Goal: Find contact information: Find contact information

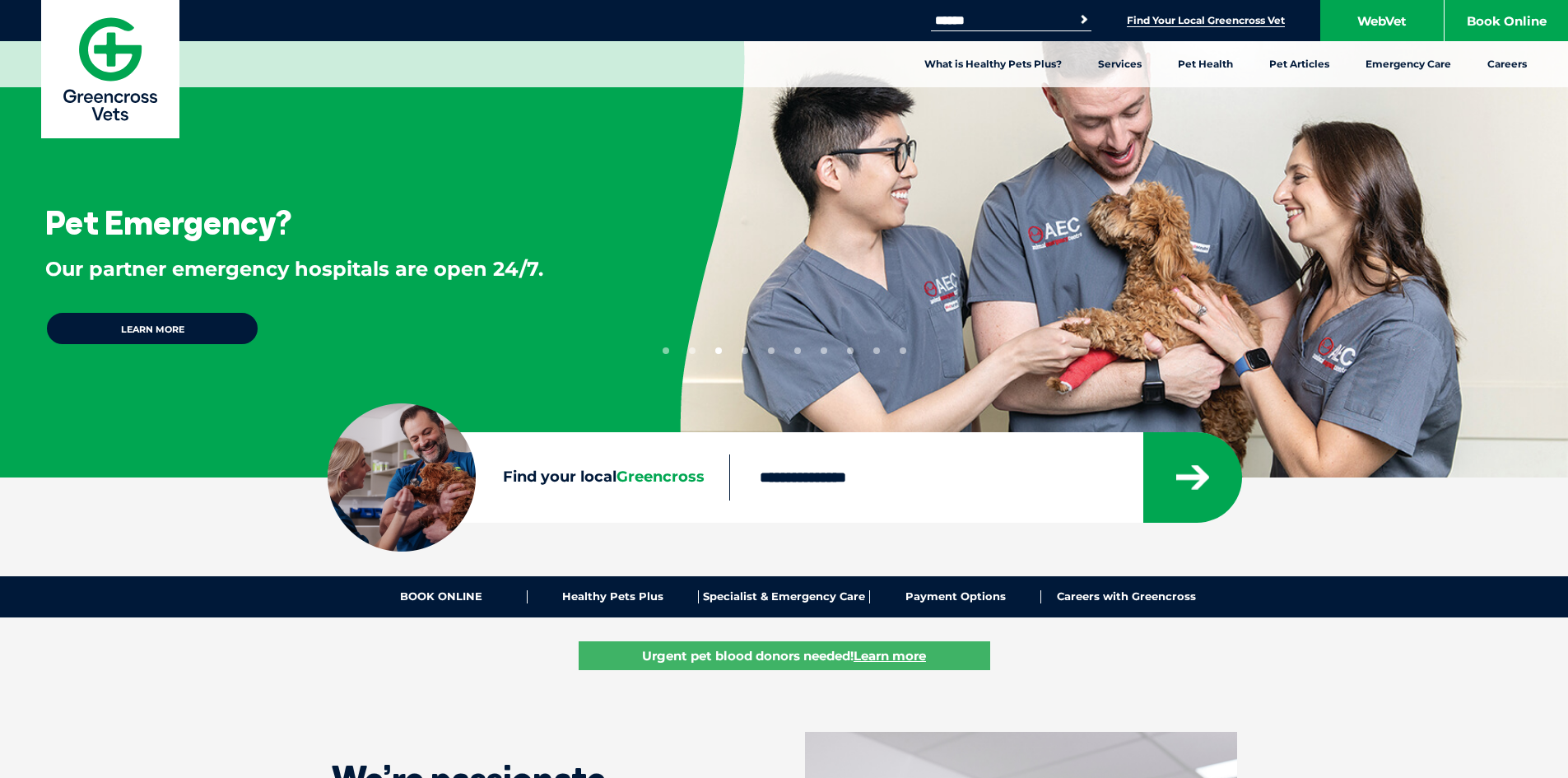
click at [1256, 17] on link "Find Your Local Greencross Vet" at bounding box center [1205, 20] width 158 height 13
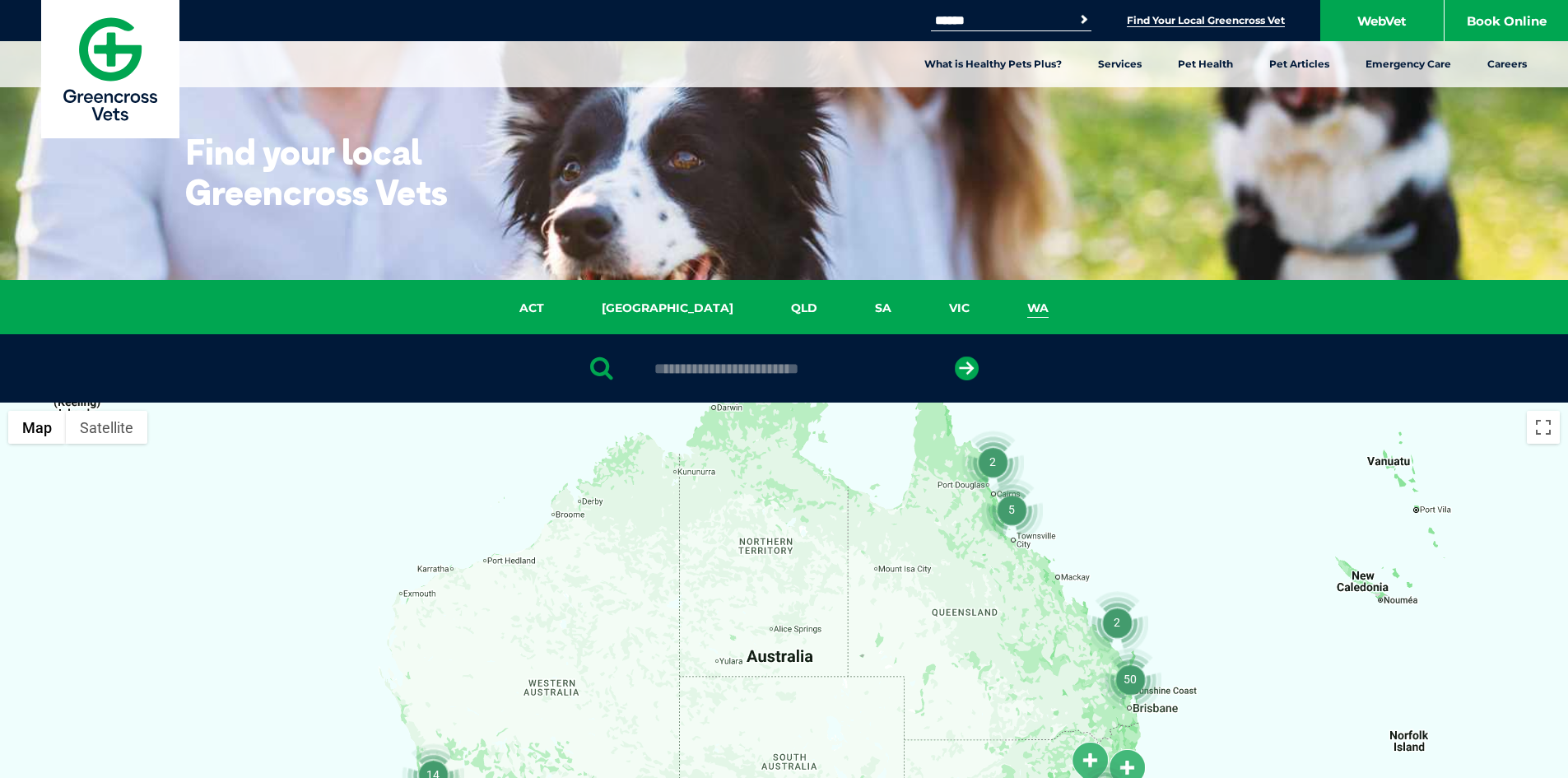
click at [999, 307] on link "WA" at bounding box center [1038, 308] width 79 height 19
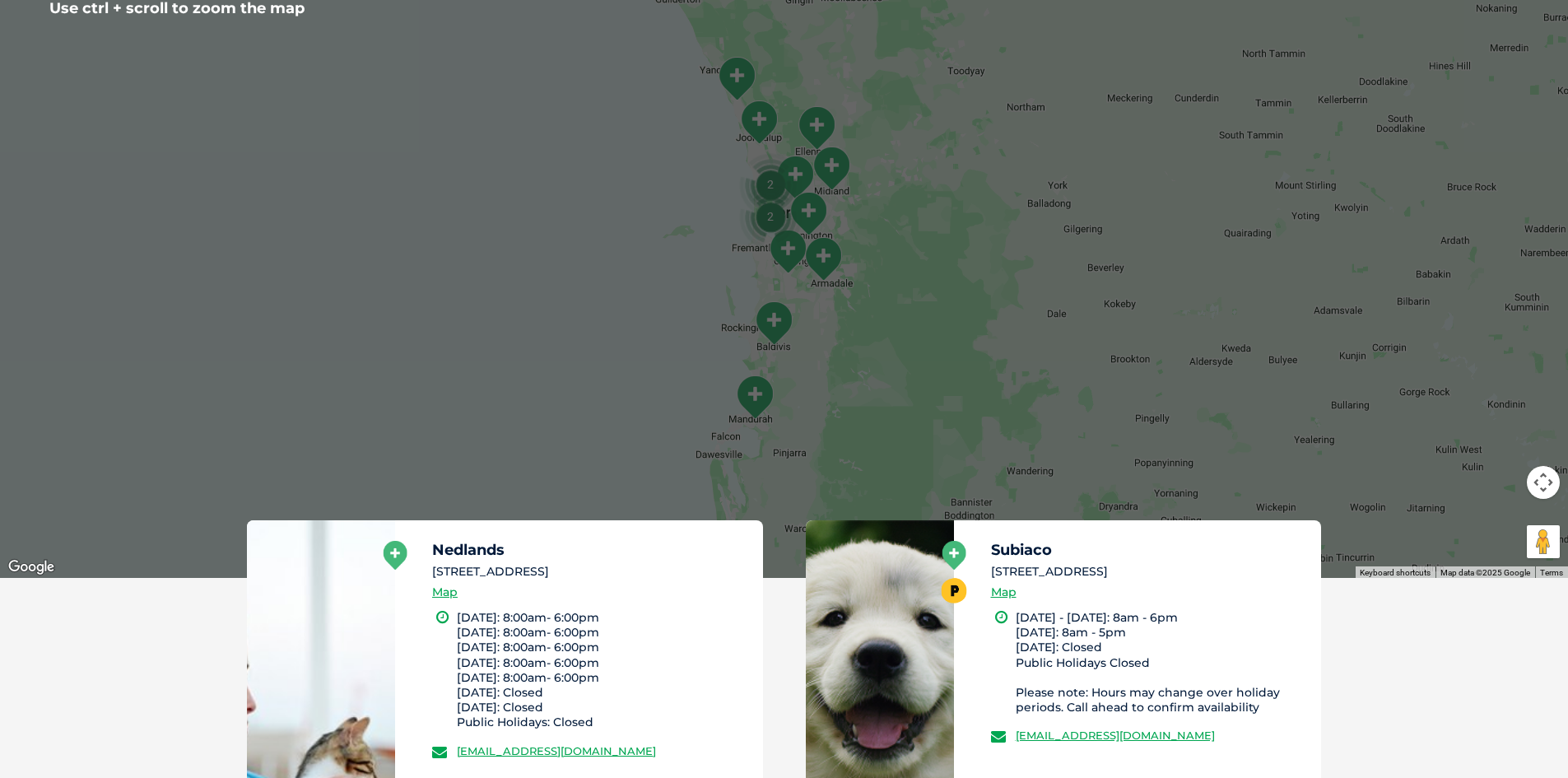
scroll to position [295, 0]
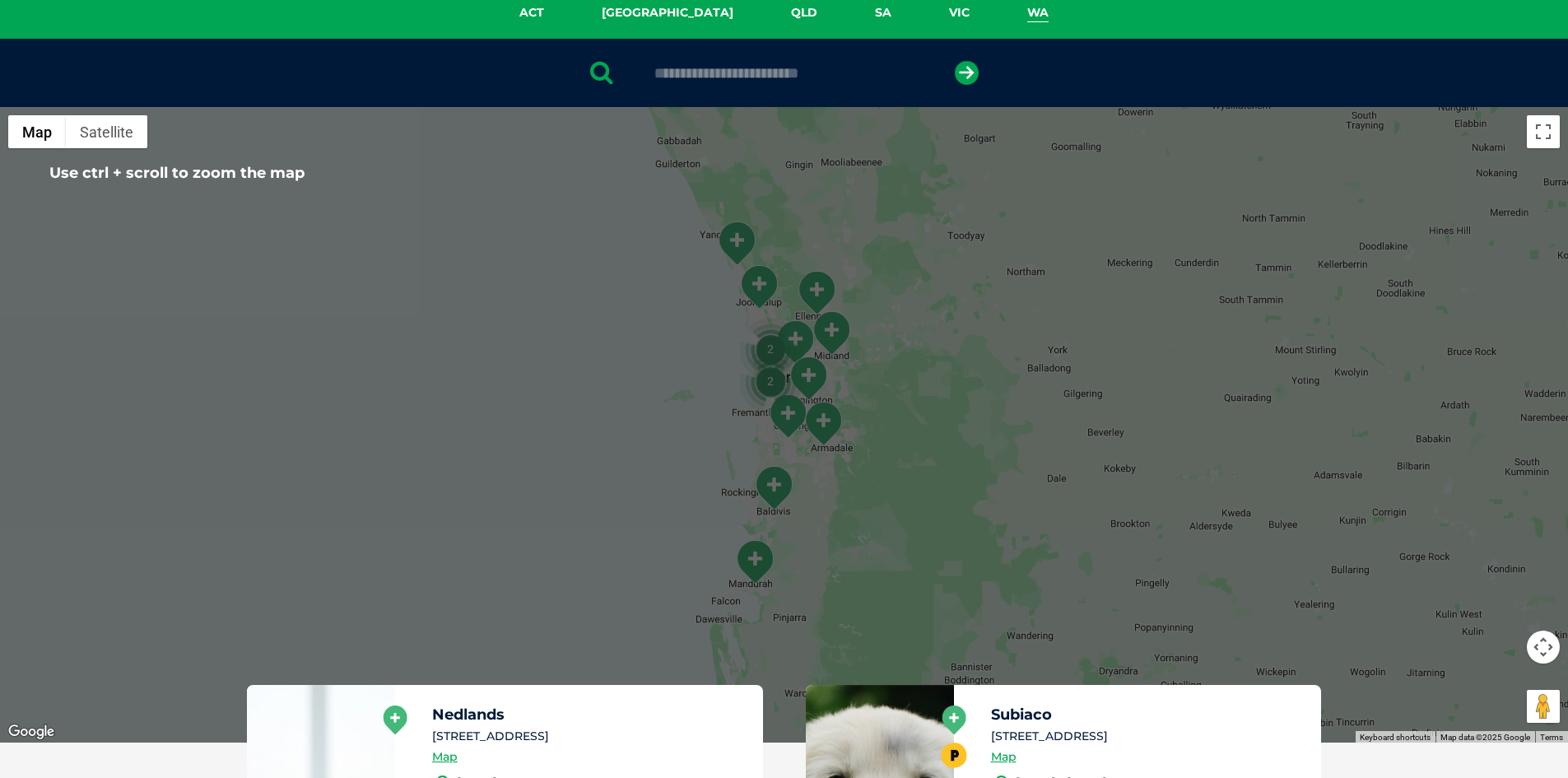
click at [690, 68] on input "text" at bounding box center [784, 73] width 276 height 16
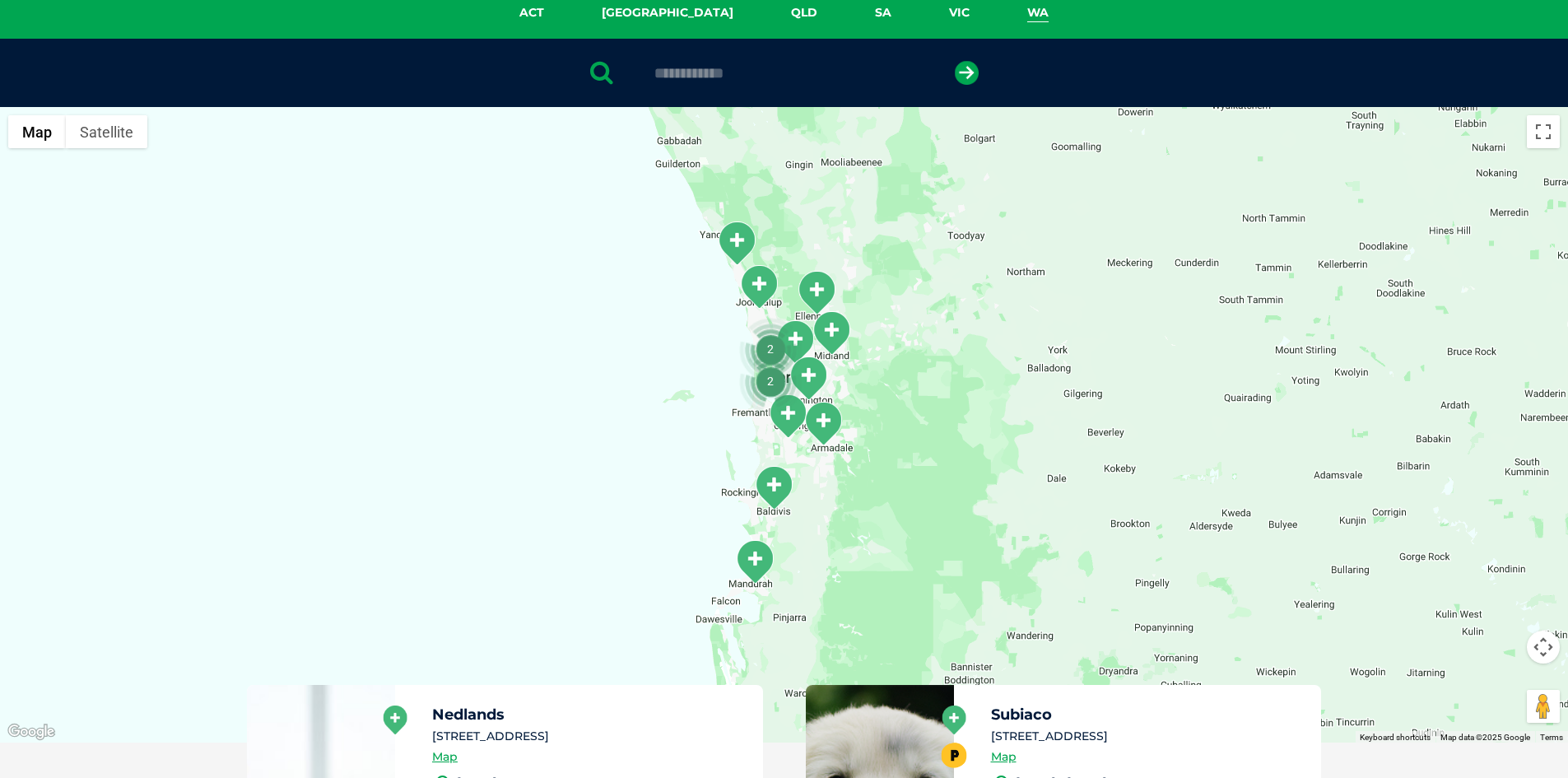
type input "**********"
click at [954, 61] on button "submit" at bounding box center [966, 73] width 24 height 24
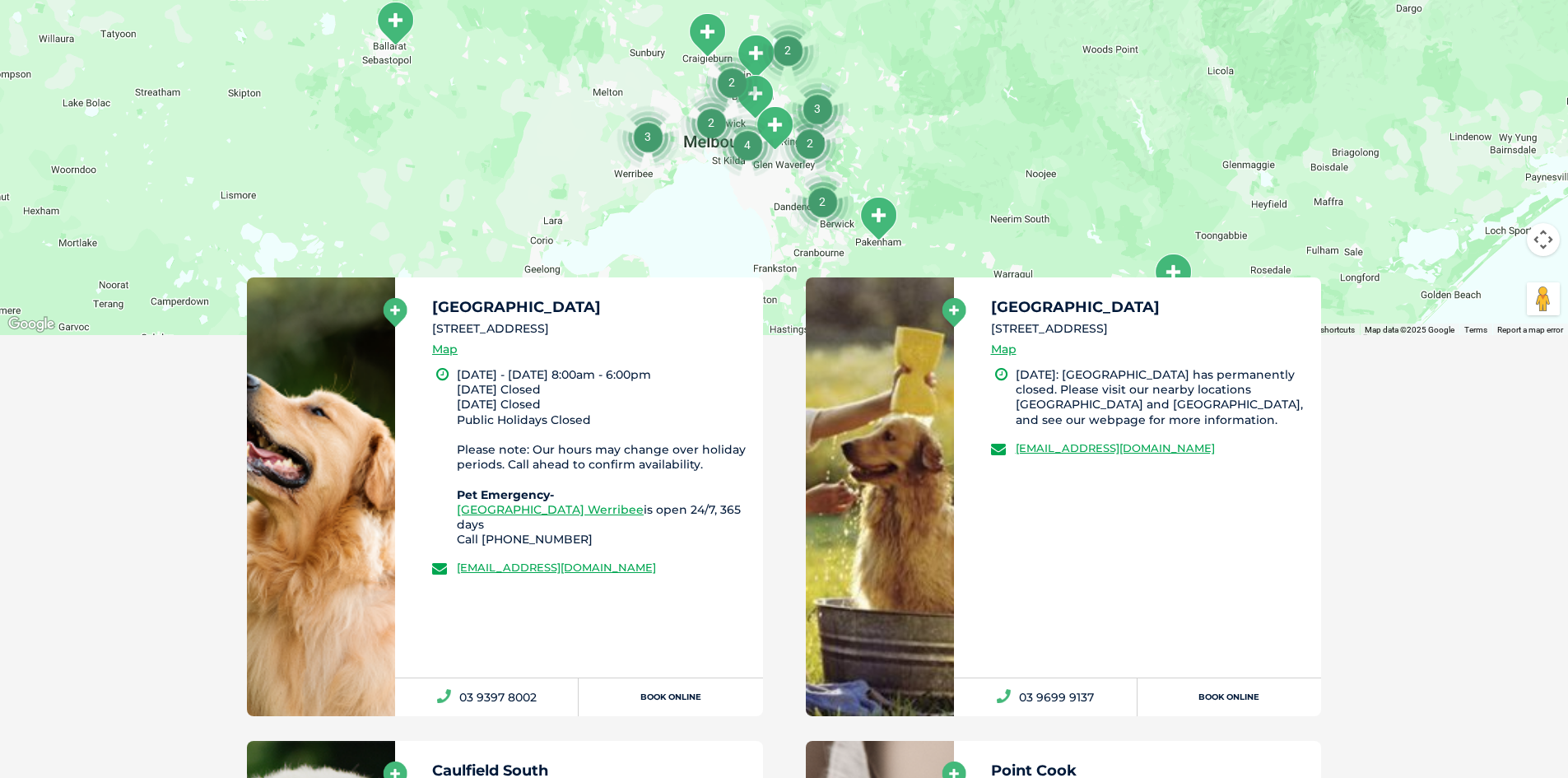
scroll to position [732, 0]
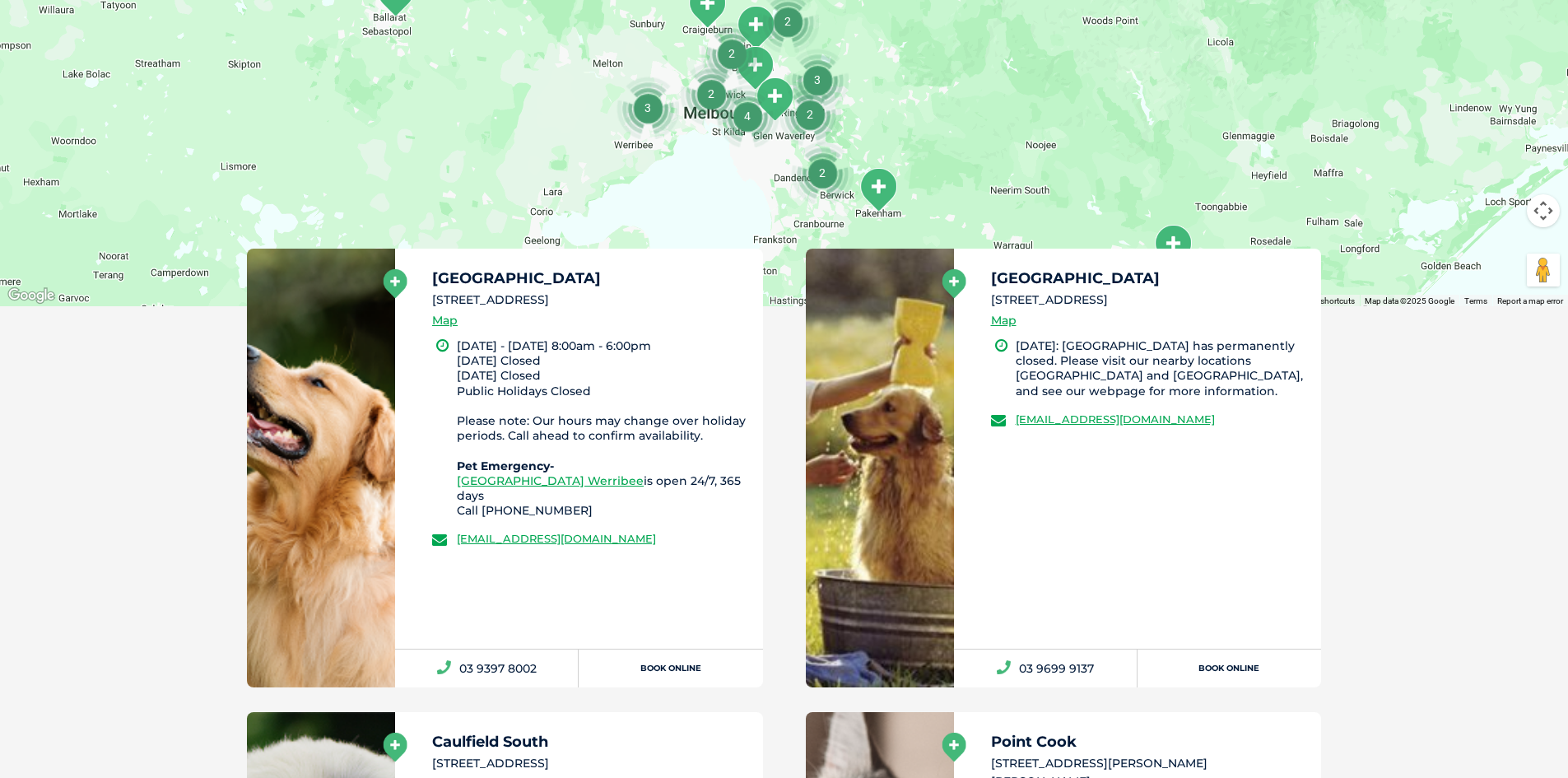
drag, startPoint x: 730, startPoint y: 542, endPoint x: 455, endPoint y: 541, distance: 275.0
click at [455, 541] on li "[EMAIL_ADDRESS][DOMAIN_NAME]" at bounding box center [590, 538] width 316 height 16
